Goal: Transaction & Acquisition: Purchase product/service

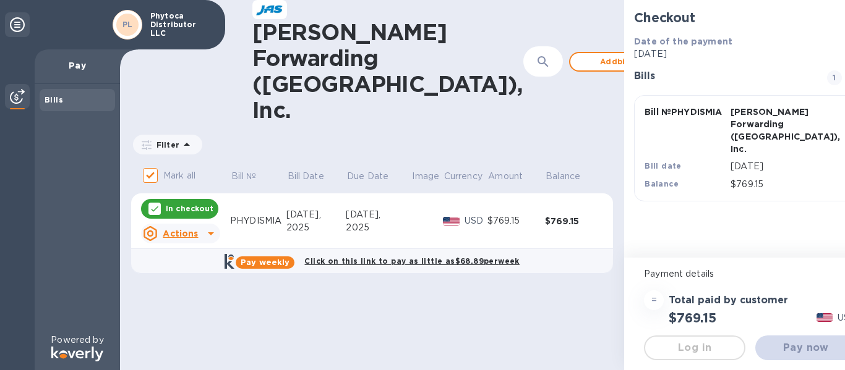
checkbox input "true"
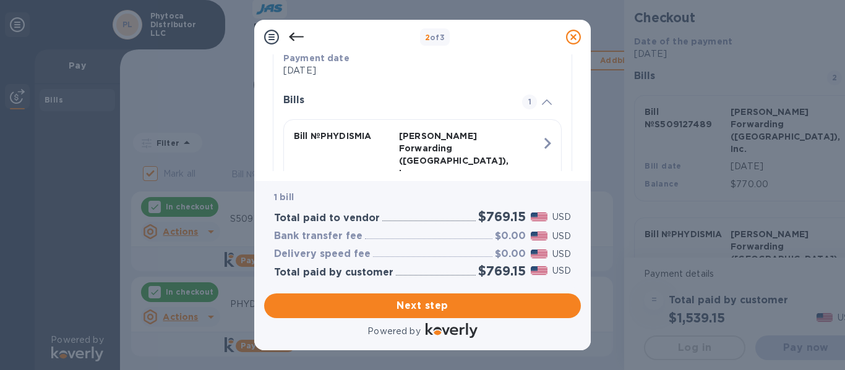
scroll to position [319, 0]
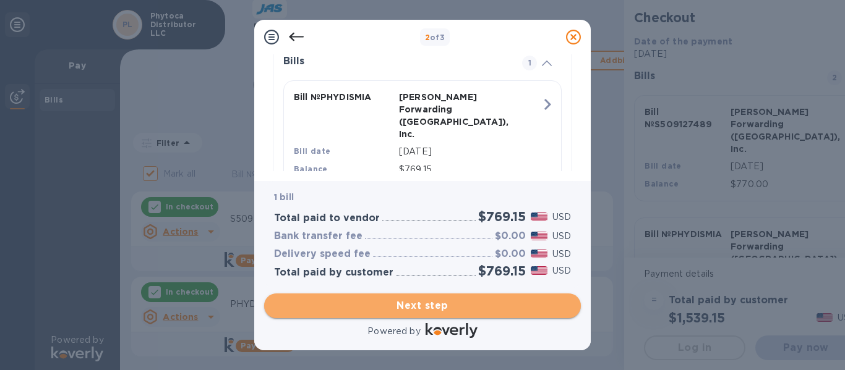
click at [398, 307] on span "Next step" at bounding box center [422, 306] width 297 height 15
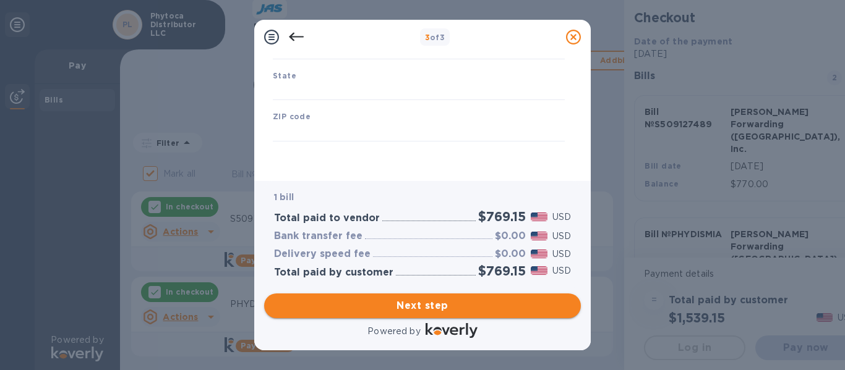
type input "[GEOGRAPHIC_DATA]"
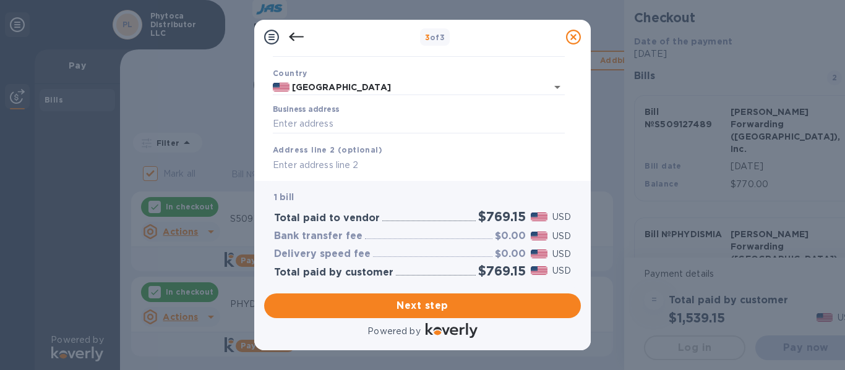
scroll to position [79, 0]
click at [288, 112] on label "Business address" at bounding box center [306, 109] width 66 height 7
click at [288, 114] on input "Business address" at bounding box center [419, 123] width 292 height 19
type input "[STREET_ADDRESS]"
type input "[GEOGRAPHIC_DATA]"
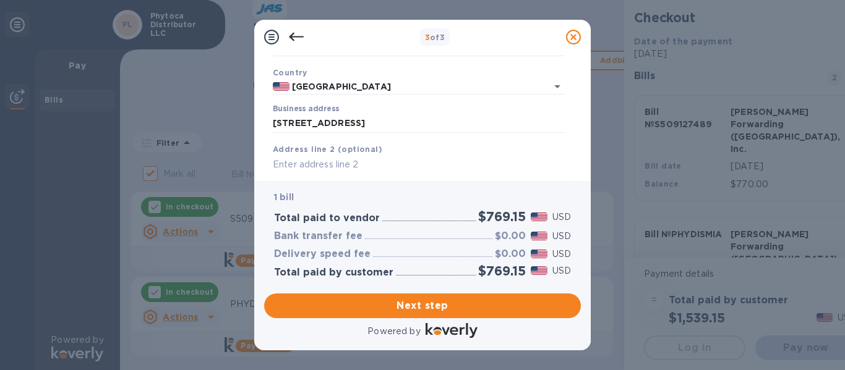
type input "FL"
type input "33126"
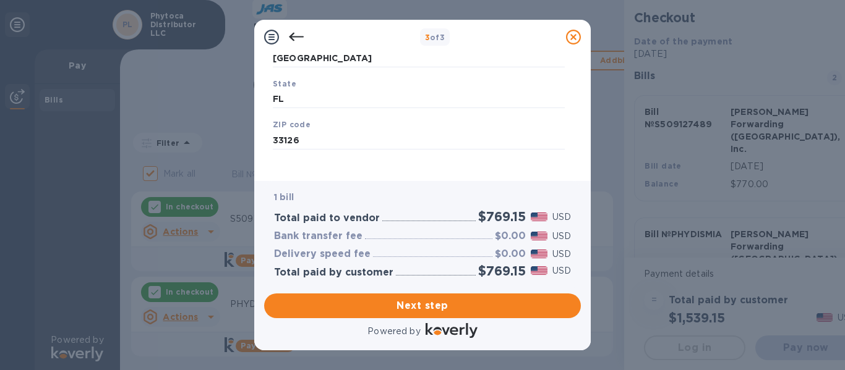
scroll to position [234, 0]
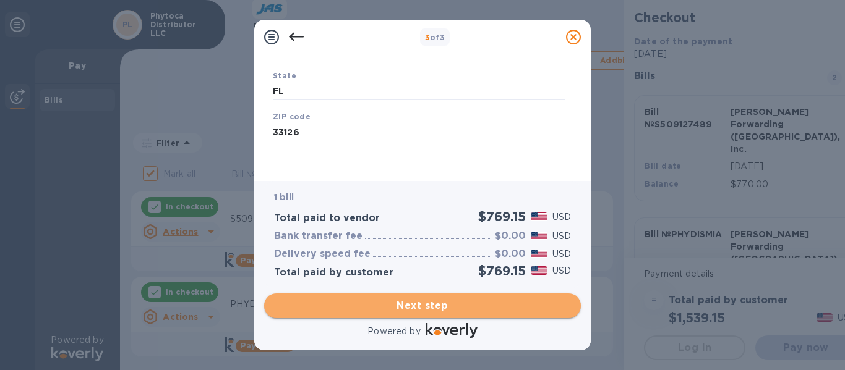
click at [393, 307] on span "Next step" at bounding box center [422, 306] width 297 height 15
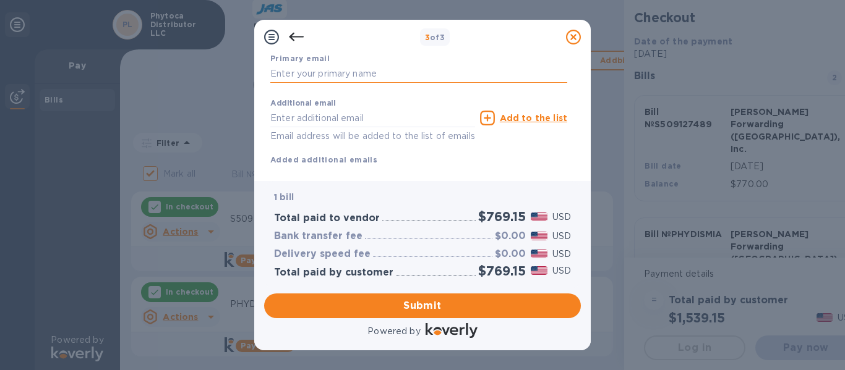
click at [381, 75] on input "text" at bounding box center [418, 74] width 297 height 19
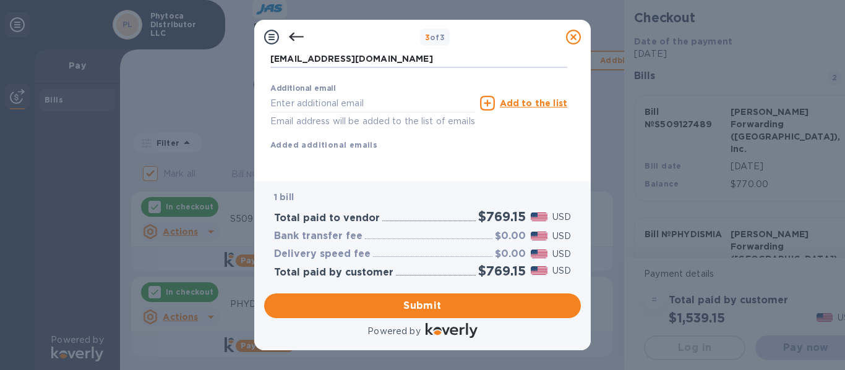
scroll to position [263, 0]
type input "[EMAIL_ADDRESS][DOMAIN_NAME]"
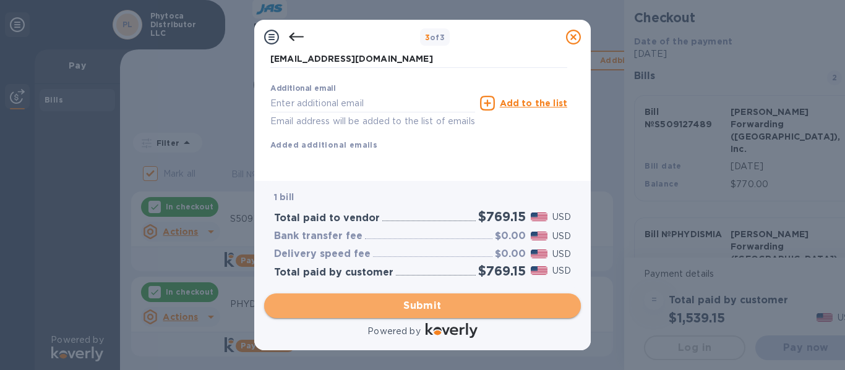
click at [410, 304] on span "Submit" at bounding box center [422, 306] width 297 height 15
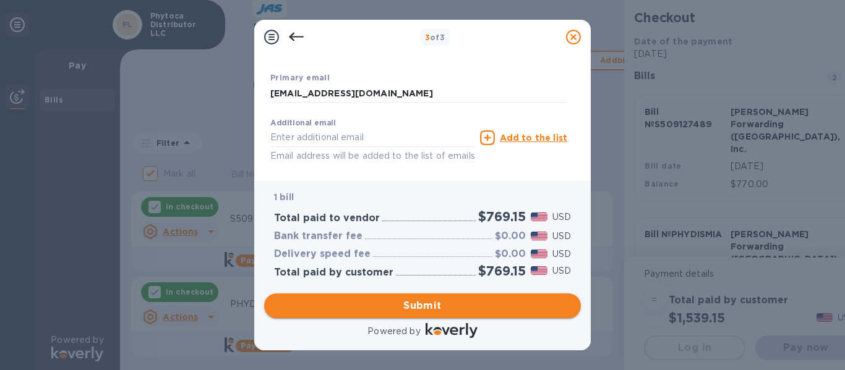
scroll to position [312, 0]
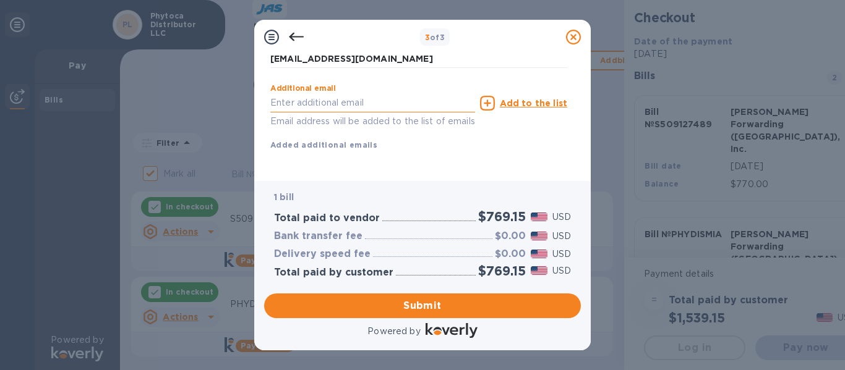
click at [308, 94] on input "text" at bounding box center [372, 103] width 205 height 19
type input "[EMAIL_ADDRESS][DOMAIN_NAME]"
type input "[PERSON_NAME]"
type input "7866264876"
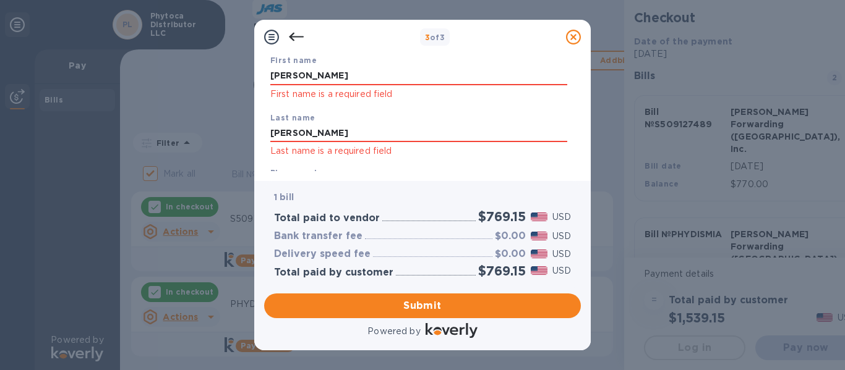
scroll to position [79, 0]
click at [311, 80] on input "[PERSON_NAME]" at bounding box center [418, 76] width 297 height 19
click at [329, 131] on input "[PERSON_NAME]" at bounding box center [418, 134] width 297 height 19
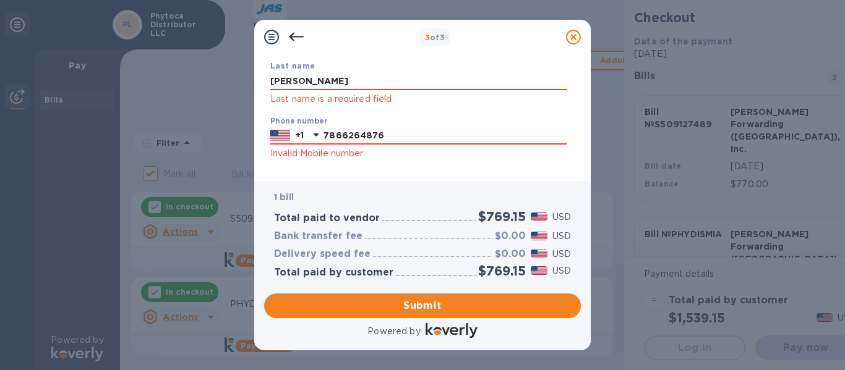
scroll to position [133, 0]
click at [385, 129] on input "7866264876" at bounding box center [445, 135] width 244 height 19
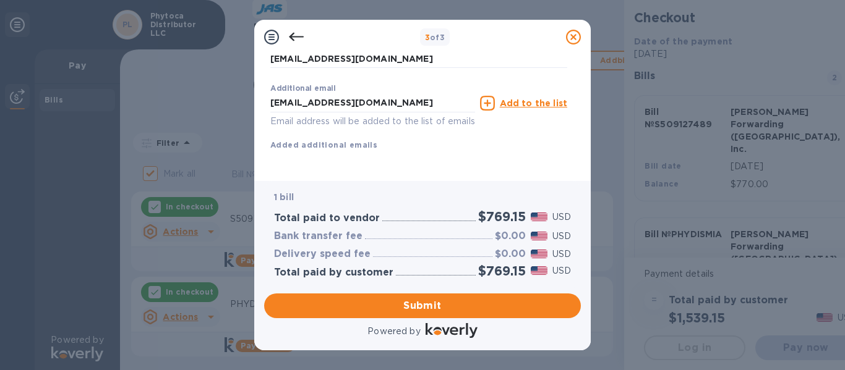
scroll to position [312, 0]
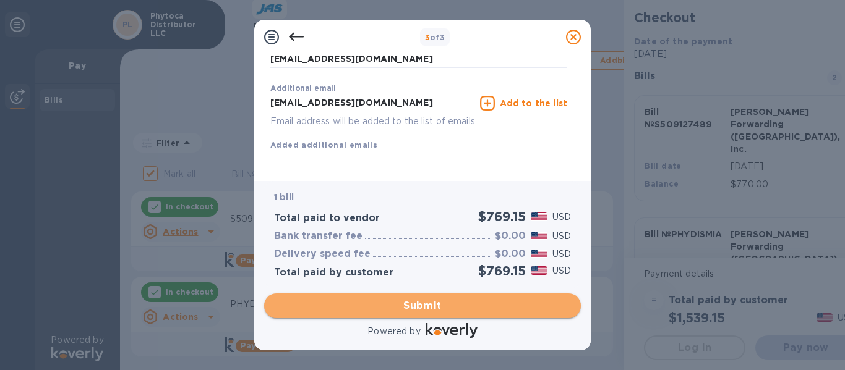
click at [438, 305] on span "Submit" at bounding box center [422, 306] width 297 height 15
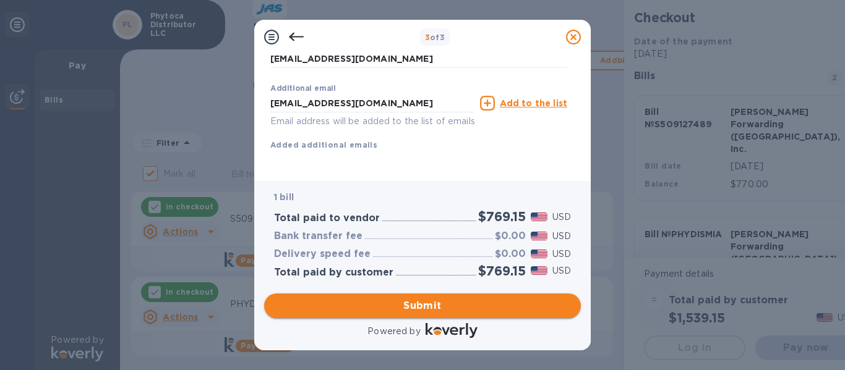
click at [438, 305] on span "Submit" at bounding box center [422, 306] width 297 height 15
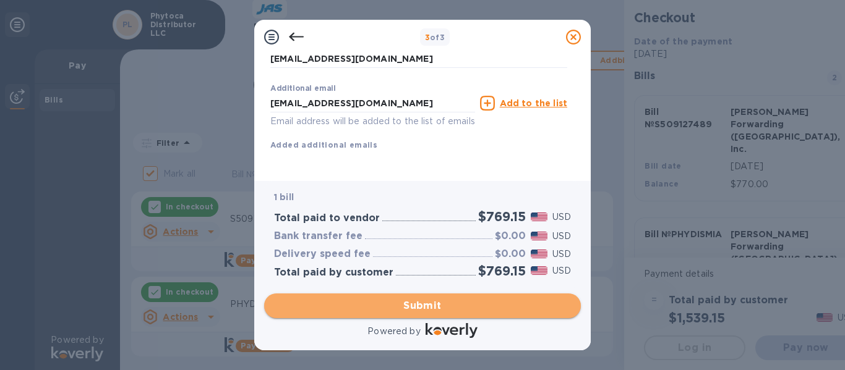
click at [438, 305] on span "Submit" at bounding box center [422, 306] width 297 height 15
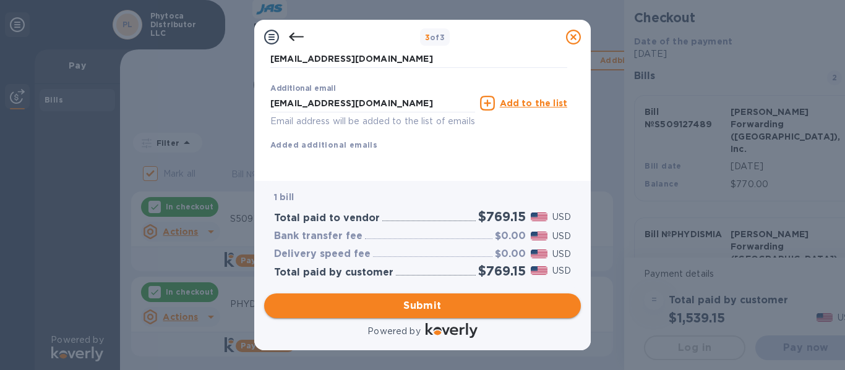
click at [438, 305] on span "Submit" at bounding box center [422, 306] width 297 height 15
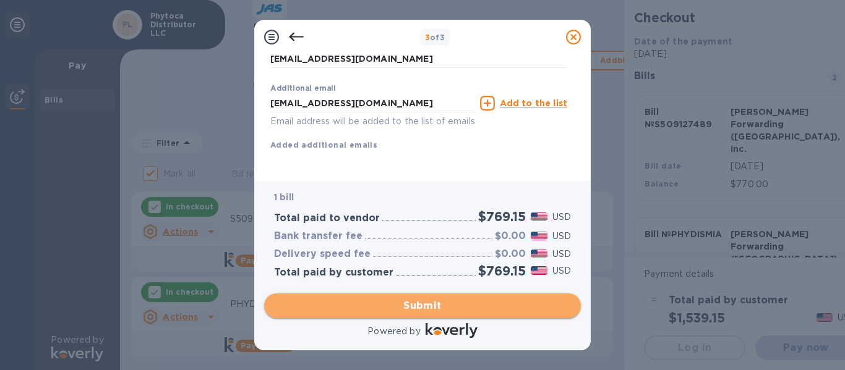
click at [438, 305] on span "Submit" at bounding box center [422, 306] width 297 height 15
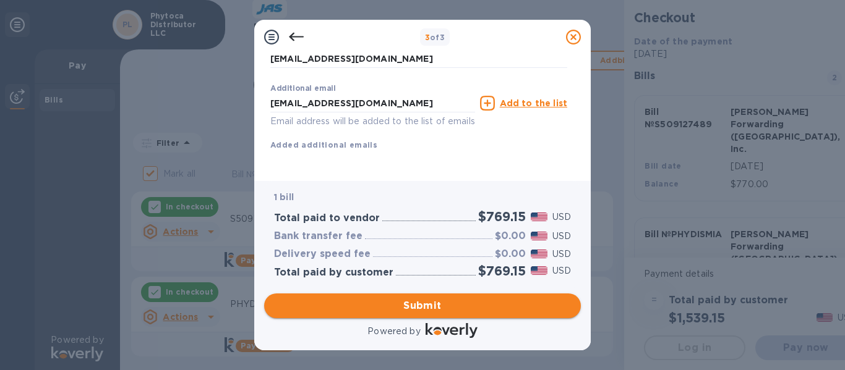
click at [438, 305] on span "Submit" at bounding box center [422, 306] width 297 height 15
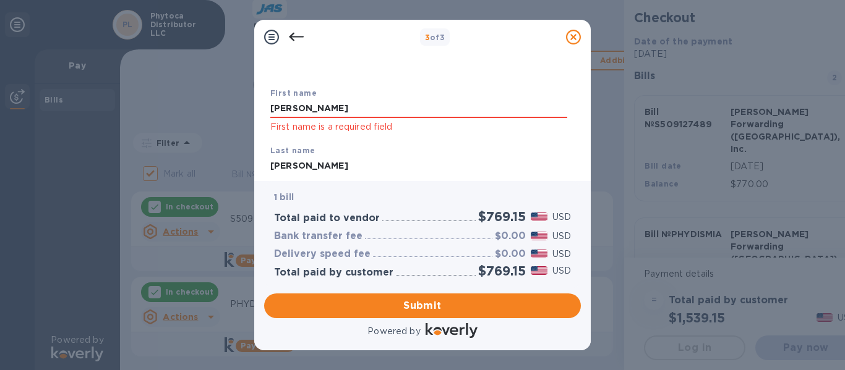
scroll to position [0, 0]
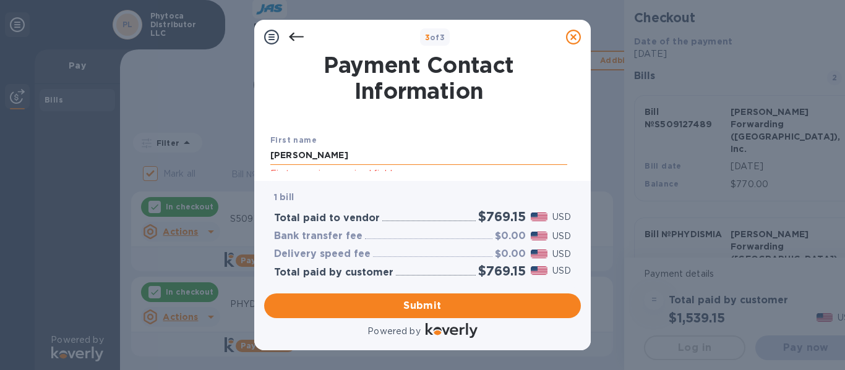
click at [318, 158] on input "[PERSON_NAME]" at bounding box center [418, 156] width 297 height 19
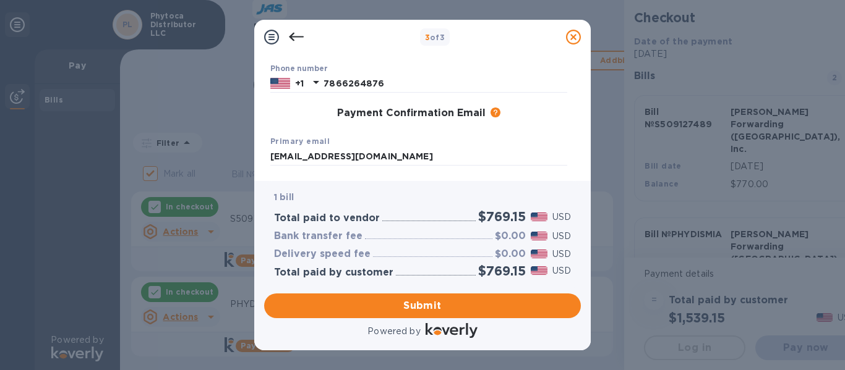
drag, startPoint x: 318, startPoint y: 158, endPoint x: 244, endPoint y: 165, distance: 74.6
click at [244, 165] on div "3 of 3 Payment Contact Information First name [PERSON_NAME] First name is a req…" at bounding box center [422, 185] width 845 height 370
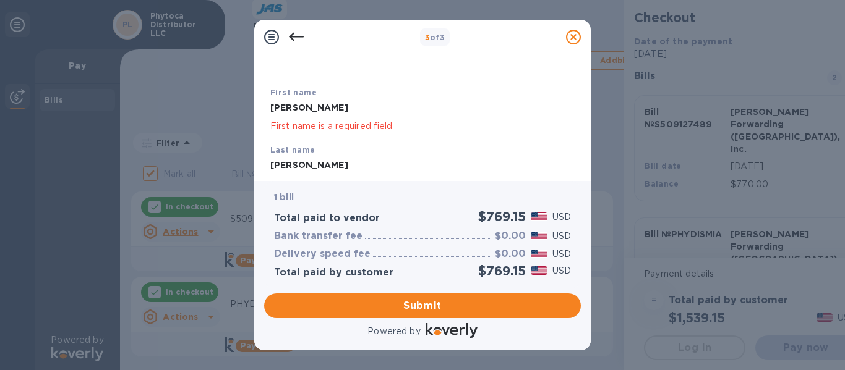
scroll to position [49, 0]
click at [310, 164] on input "[PERSON_NAME]" at bounding box center [418, 164] width 297 height 19
click at [309, 105] on input "[PERSON_NAME]" at bounding box center [418, 106] width 297 height 19
click at [338, 92] on div "First name [PERSON_NAME] First name is a required field" at bounding box center [418, 108] width 307 height 58
click at [308, 108] on input "[PERSON_NAME]" at bounding box center [418, 106] width 297 height 19
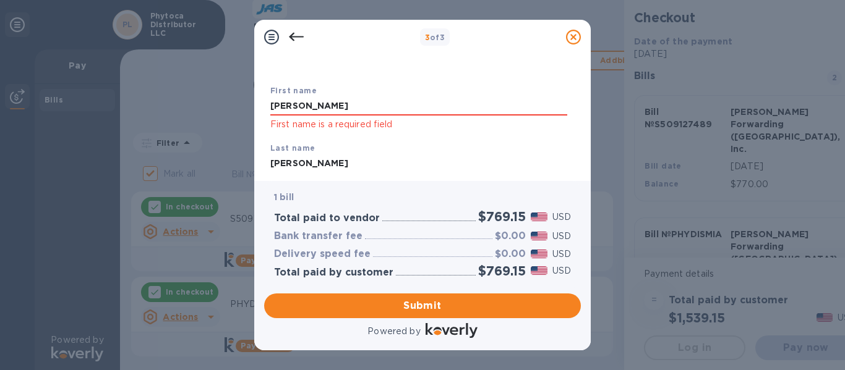
type input "[PERSON_NAME]"
click at [307, 168] on input "[PERSON_NAME]" at bounding box center [418, 164] width 297 height 19
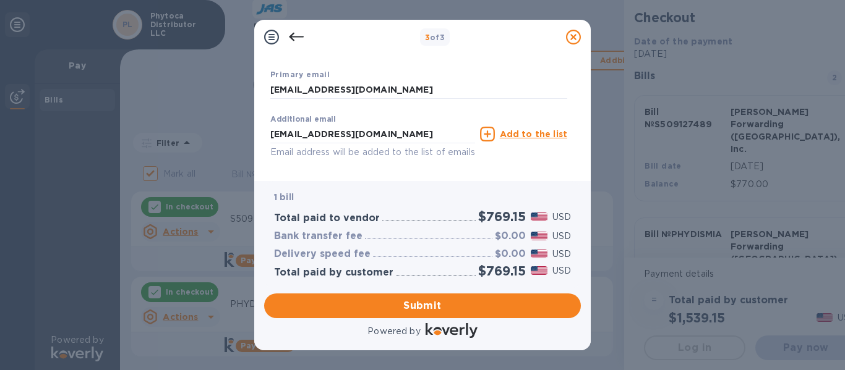
scroll to position [280, 0]
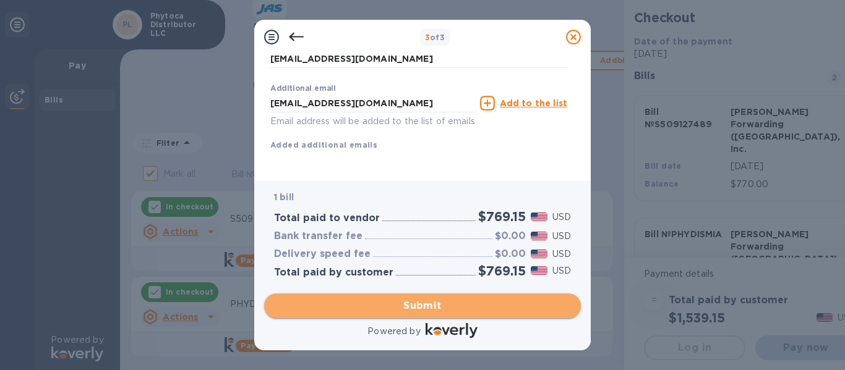
click at [428, 307] on span "Submit" at bounding box center [422, 306] width 297 height 15
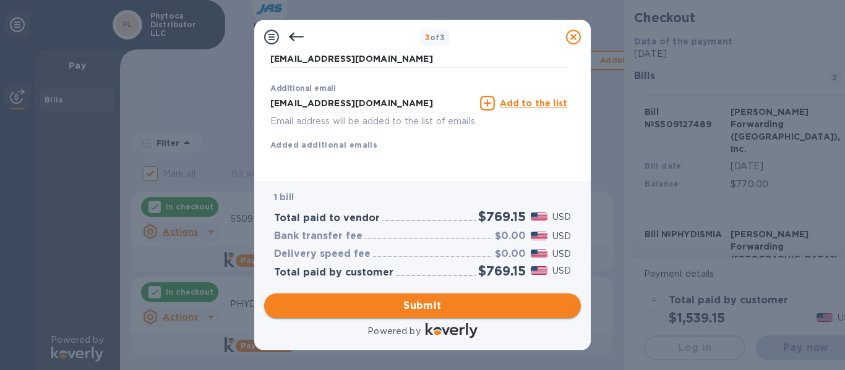
scroll to position [263, 0]
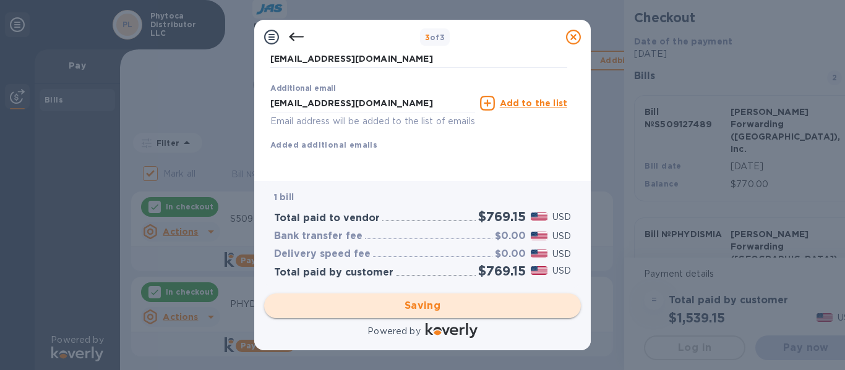
click at [428, 307] on div "Saving" at bounding box center [422, 306] width 327 height 35
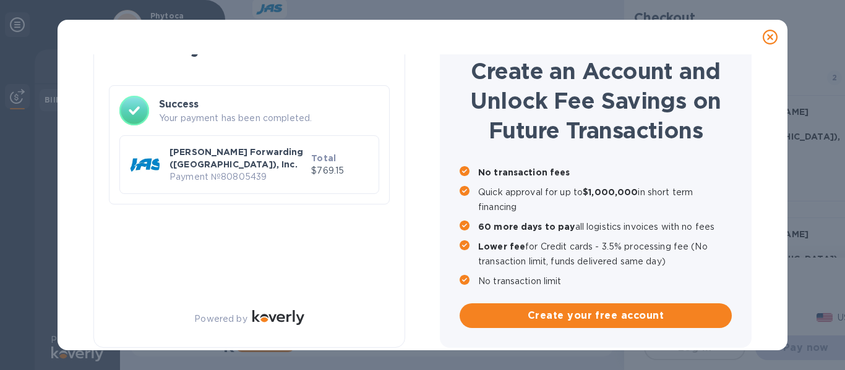
scroll to position [48, 0]
click at [308, 155] on div "[PERSON_NAME] Forwarding ([GEOGRAPHIC_DATA]), Inc. Payment № 80805439" at bounding box center [238, 164] width 142 height 43
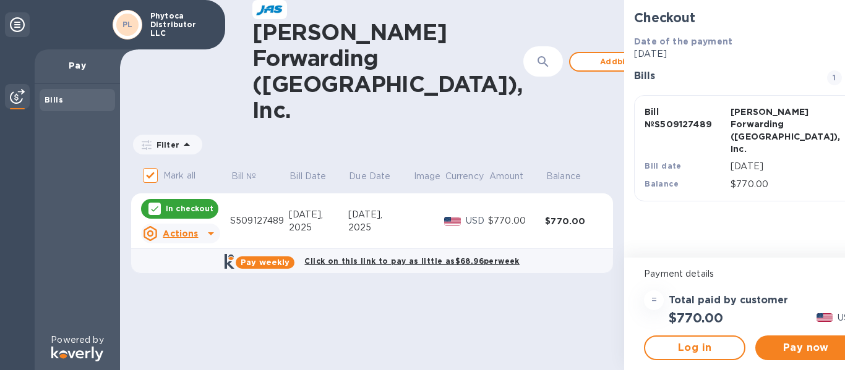
click at [66, 61] on p "Pay" at bounding box center [78, 65] width 66 height 12
click at [73, 99] on div "Bills" at bounding box center [78, 100] width 66 height 12
click at [169, 229] on u "Actions" at bounding box center [180, 234] width 35 height 10
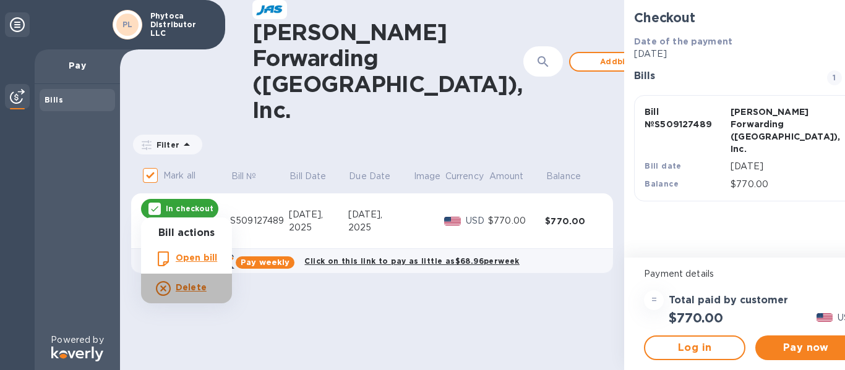
click at [191, 290] on b "Delete" at bounding box center [191, 288] width 31 height 10
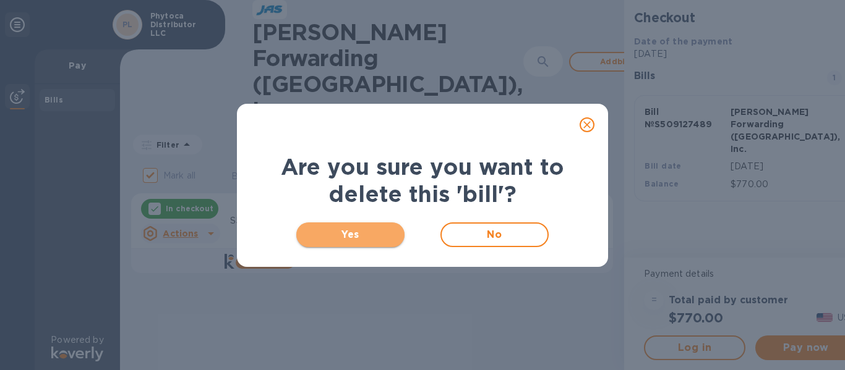
click at [342, 237] on span "Yes" at bounding box center [350, 235] width 88 height 15
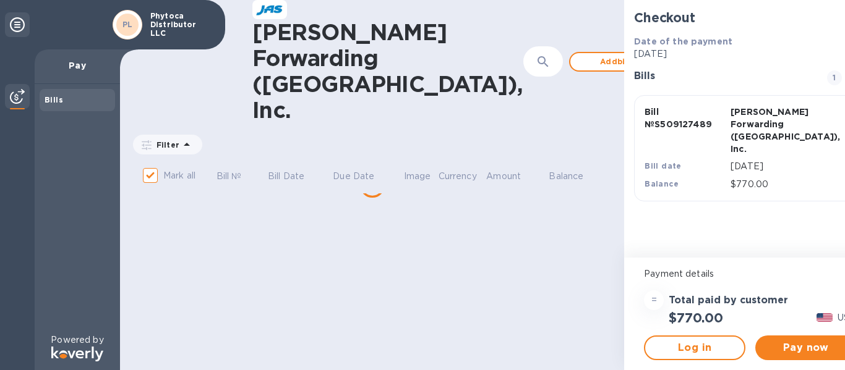
checkbox input "false"
